Goal: Information Seeking & Learning: Learn about a topic

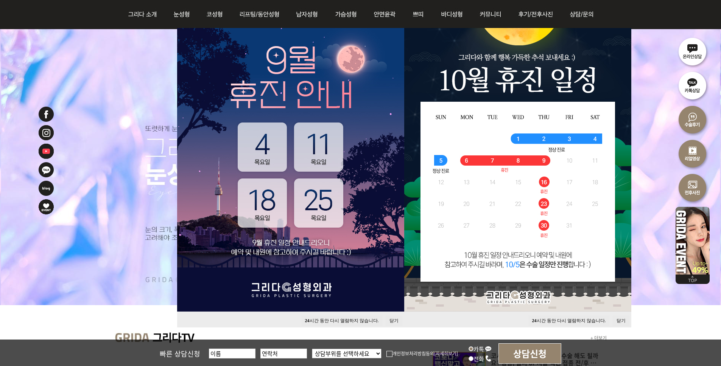
scroll to position [140, 0]
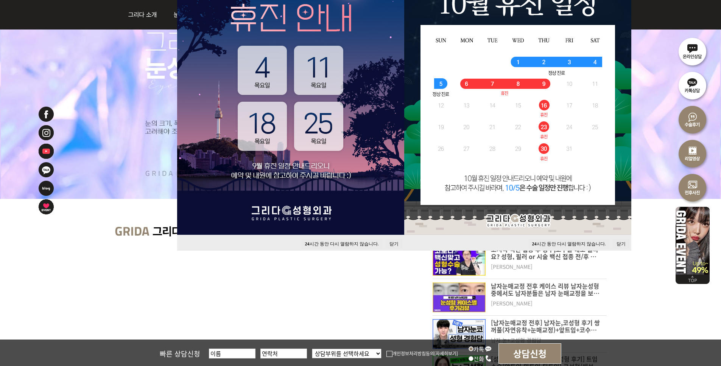
drag, startPoint x: 347, startPoint y: 245, endPoint x: 383, endPoint y: 243, distance: 35.6
click at [347, 245] on button "24 시간 동안 다시 열람하지 않습니다." at bounding box center [341, 244] width 81 height 10
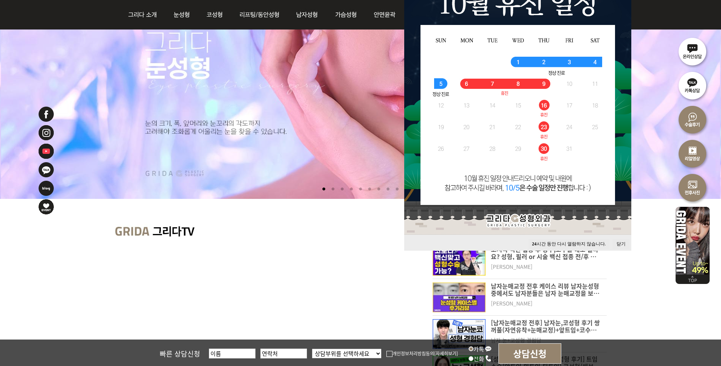
click at [586, 243] on button "24 시간 동안 다시 열람하지 않습니다." at bounding box center [568, 244] width 81 height 10
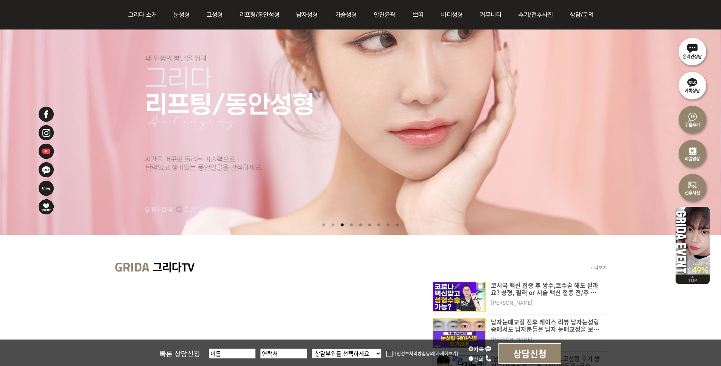
scroll to position [0, 0]
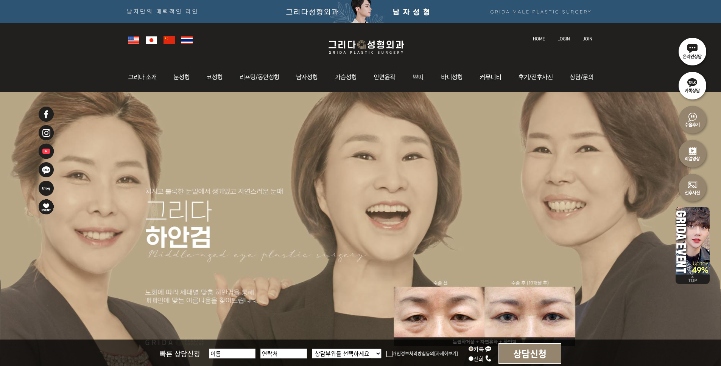
click at [415, 92] on ul at bounding box center [360, 92] width 721 height 0
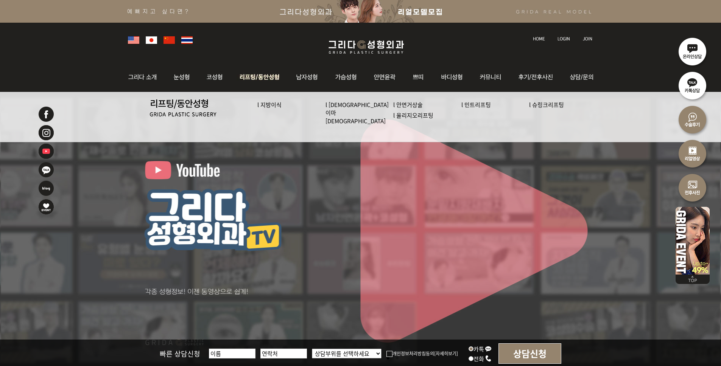
click at [275, 74] on img at bounding box center [260, 77] width 58 height 30
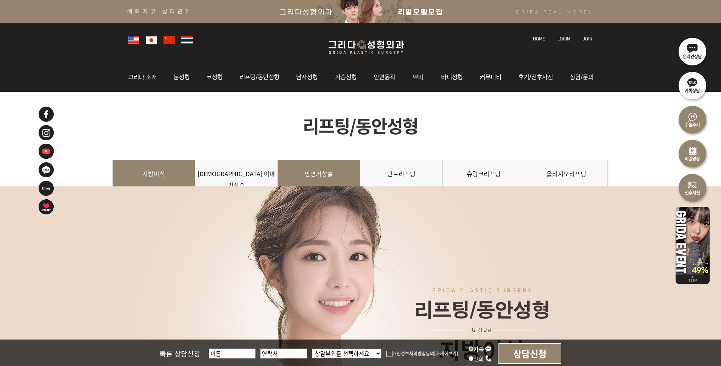
click at [330, 171] on link "안면거상술" at bounding box center [319, 177] width 82 height 34
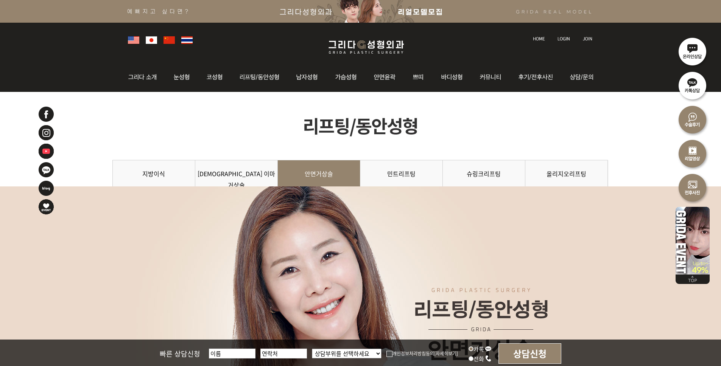
click at [344, 42] on img at bounding box center [366, 47] width 90 height 18
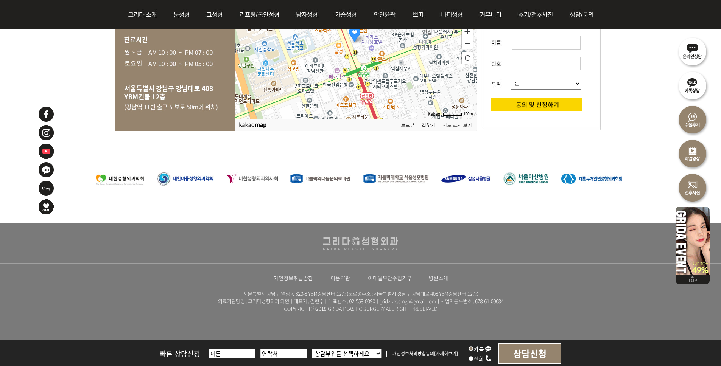
scroll to position [1601, 0]
